Goal: Information Seeking & Learning: Learn about a topic

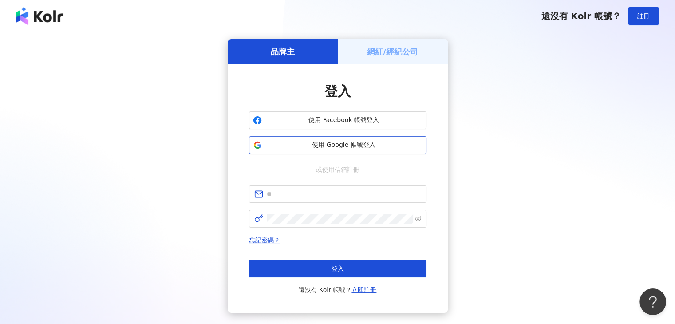
click at [366, 145] on span "使用 Google 帳號登入" at bounding box center [343, 145] width 157 height 9
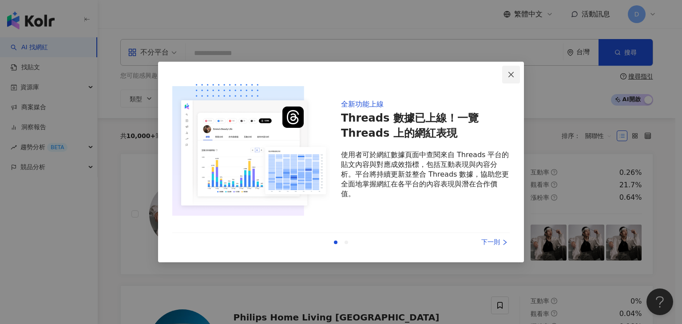
click at [511, 75] on icon "close" at bounding box center [510, 74] width 7 height 7
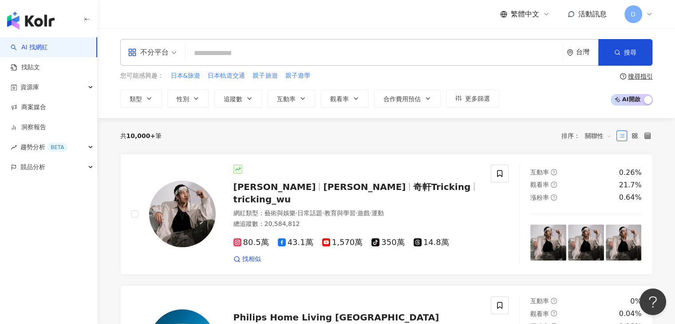
click at [266, 54] on input "search" at bounding box center [374, 53] width 370 height 17
paste input "**********"
type input "**********"
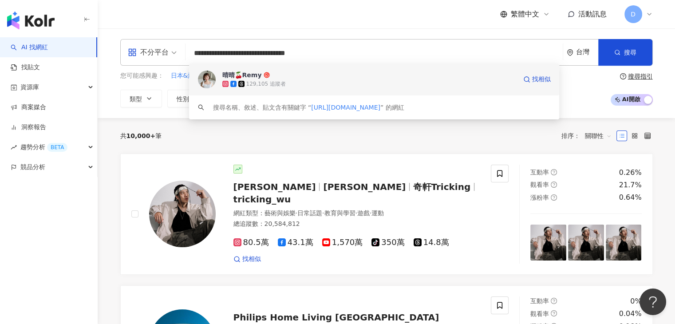
click at [293, 83] on div "129,105 追蹤者" at bounding box center [369, 83] width 294 height 9
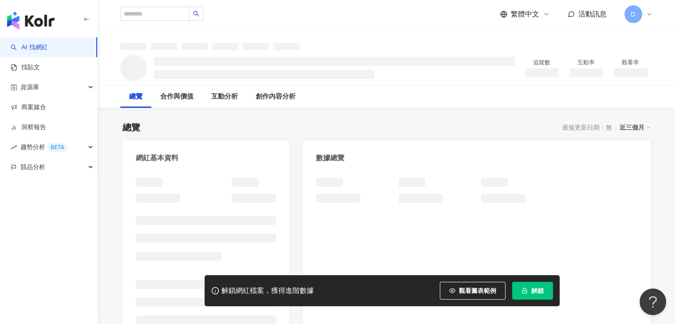
click at [523, 286] on button "解鎖" at bounding box center [532, 291] width 41 height 18
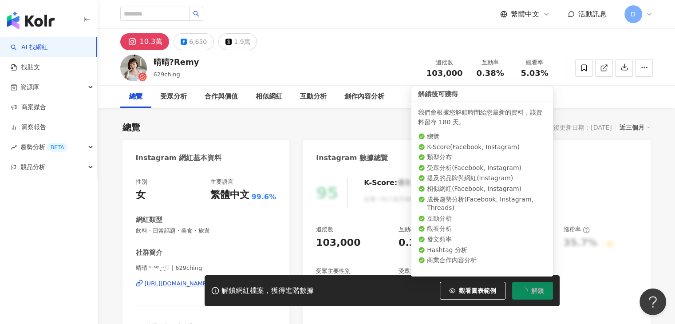
click at [532, 291] on span "解鎖" at bounding box center [537, 290] width 12 height 7
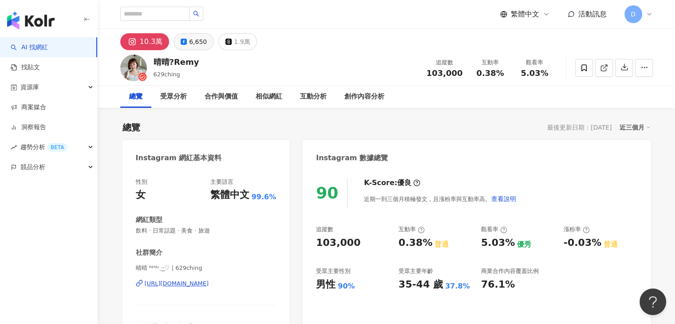
click at [191, 41] on div "6,650" at bounding box center [198, 42] width 18 height 12
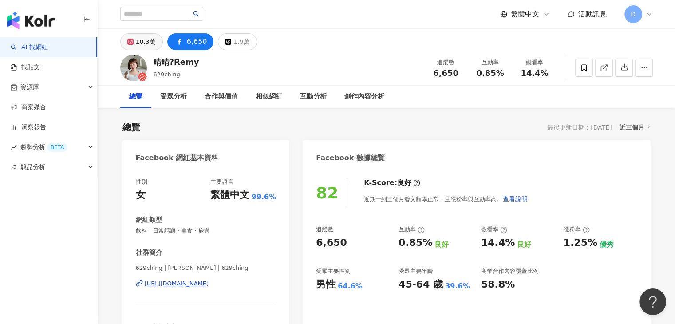
click at [142, 44] on div "10.3萬" at bounding box center [146, 42] width 20 height 12
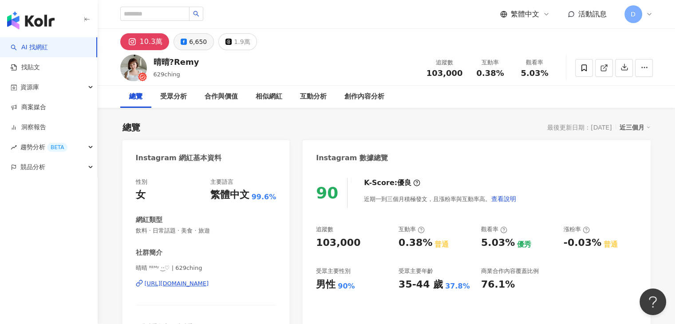
click at [197, 44] on div "6,650" at bounding box center [198, 42] width 18 height 12
click at [189, 42] on div "6,650" at bounding box center [198, 42] width 18 height 12
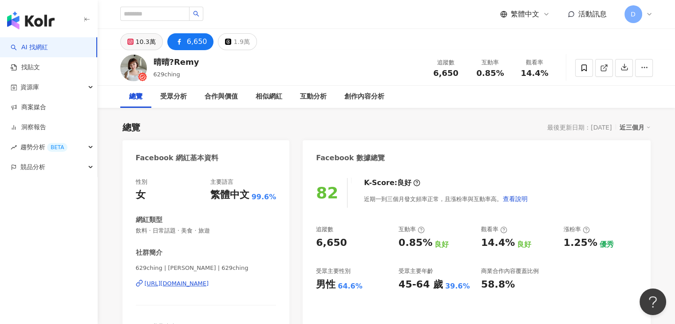
click at [150, 40] on div "10.3萬" at bounding box center [146, 42] width 20 height 12
